Goal: Task Accomplishment & Management: Use online tool/utility

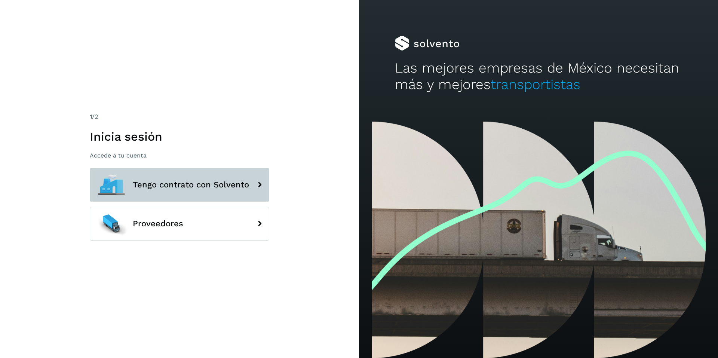
click at [173, 186] on span "Tengo contrato con Solvento" at bounding box center [191, 184] width 116 height 9
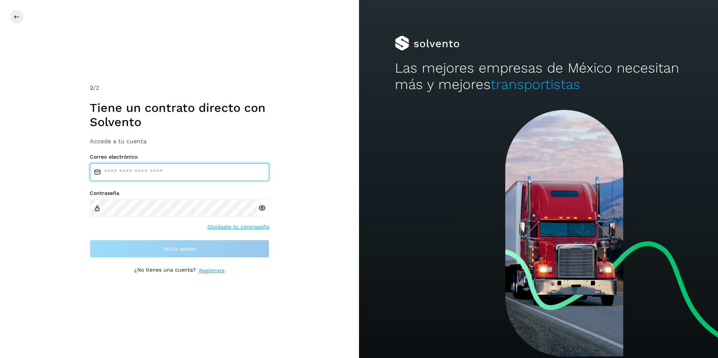
type input "**********"
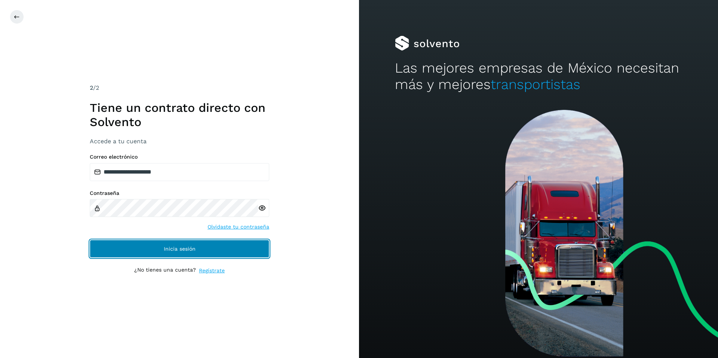
click at [169, 247] on span "Inicia sesión" at bounding box center [180, 248] width 32 height 5
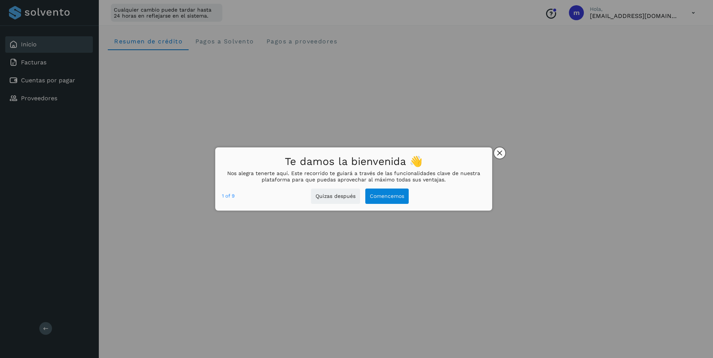
click at [501, 151] on icon "close," at bounding box center [499, 152] width 5 height 5
